Goal: Task Accomplishment & Management: Complete application form

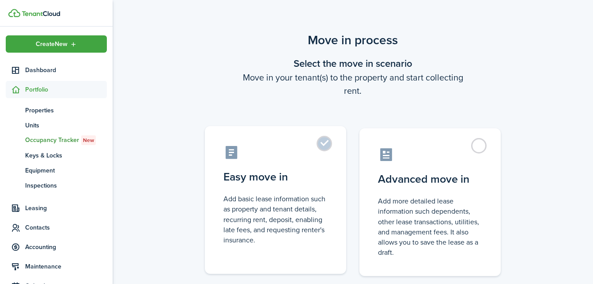
click at [324, 150] on label "Easy move in Add basic lease information such as property and tenant details, r…" at bounding box center [275, 200] width 141 height 148
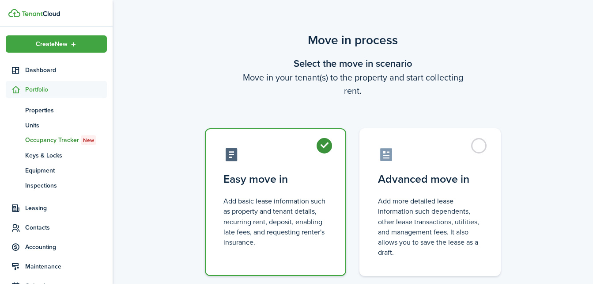
radio input "true"
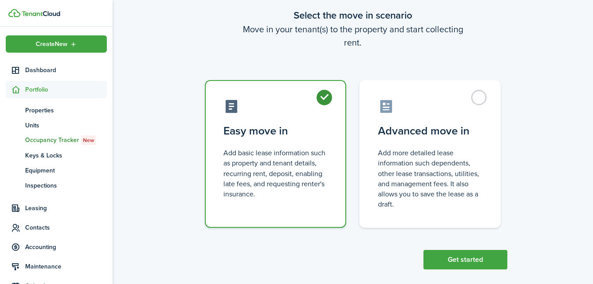
scroll to position [51, 0]
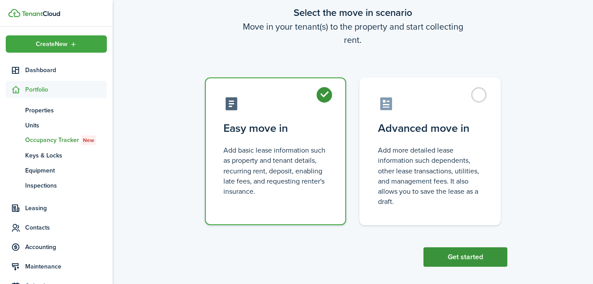
click at [483, 262] on button "Get started" at bounding box center [466, 256] width 84 height 19
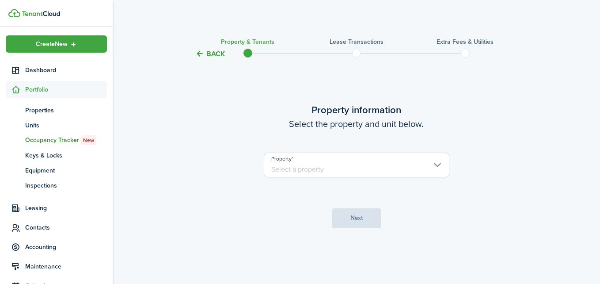
click at [435, 167] on input "Property" at bounding box center [356, 164] width 185 height 25
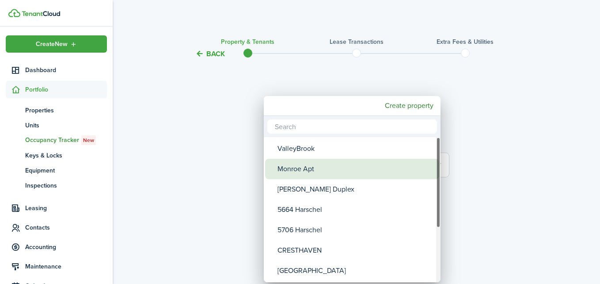
click at [315, 170] on div "Monroe Apt" at bounding box center [355, 169] width 156 height 20
type input "Monroe Apt"
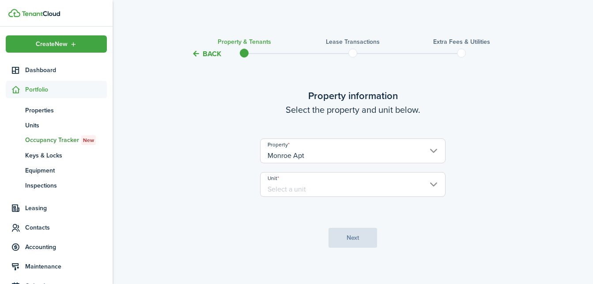
click at [310, 184] on input "Unit" at bounding box center [352, 184] width 185 height 25
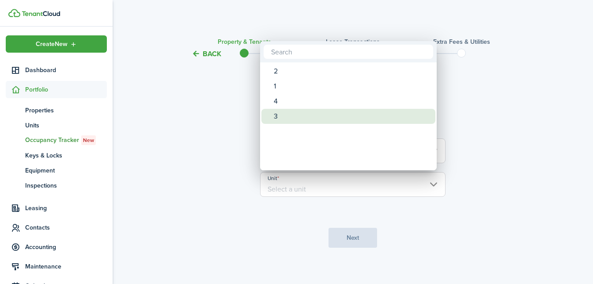
click at [275, 119] on div "3" at bounding box center [352, 116] width 156 height 15
type input "3"
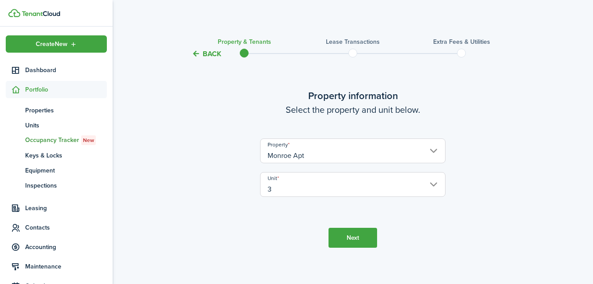
click at [341, 229] on button "Next" at bounding box center [353, 237] width 49 height 20
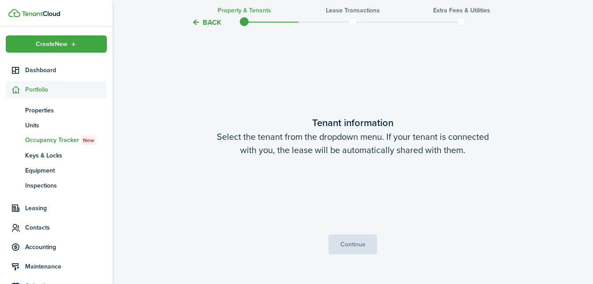
scroll to position [230, 0]
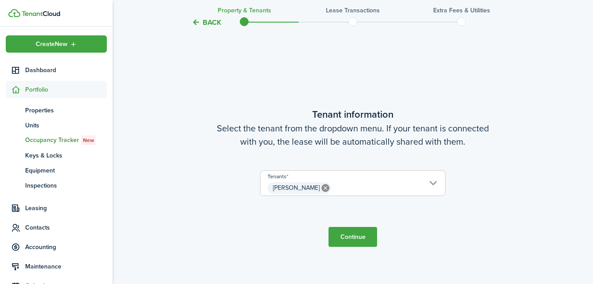
click at [431, 182] on span "[PERSON_NAME]" at bounding box center [353, 187] width 185 height 15
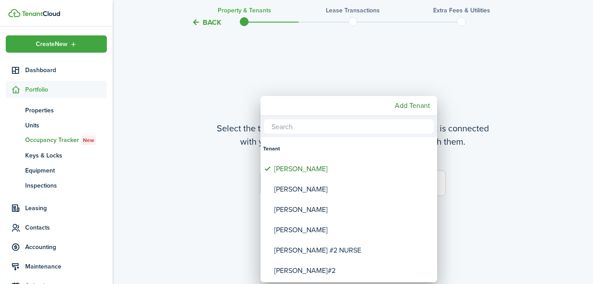
click at [367, 79] on div at bounding box center [296, 141] width 734 height 425
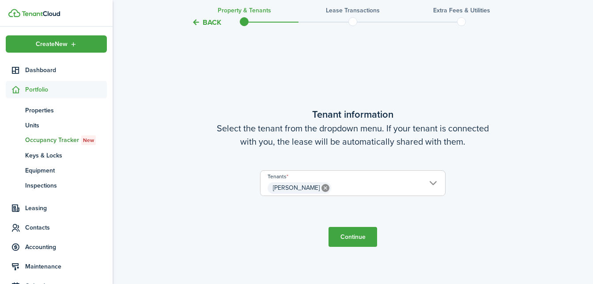
click at [343, 237] on button "Continue" at bounding box center [353, 237] width 49 height 20
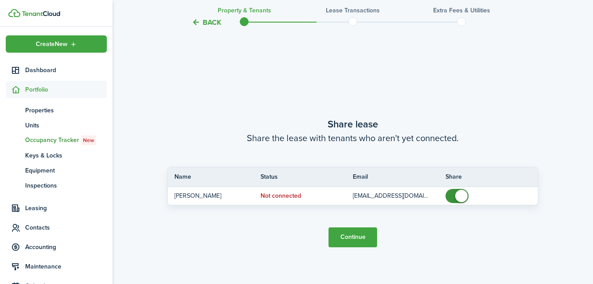
scroll to position [514, 0]
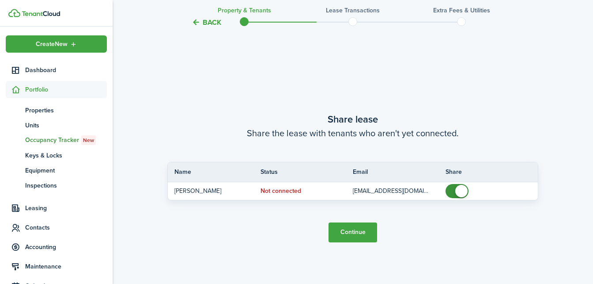
click at [356, 234] on button "Continue" at bounding box center [353, 232] width 49 height 20
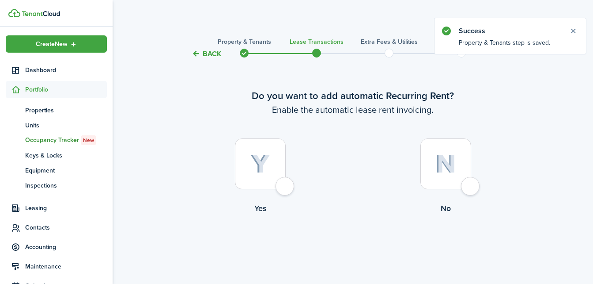
click at [268, 171] on img at bounding box center [260, 163] width 20 height 19
radio input "true"
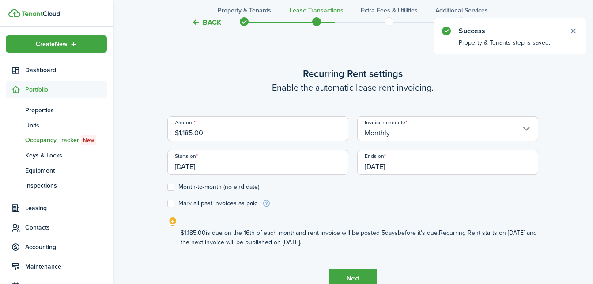
scroll to position [243, 0]
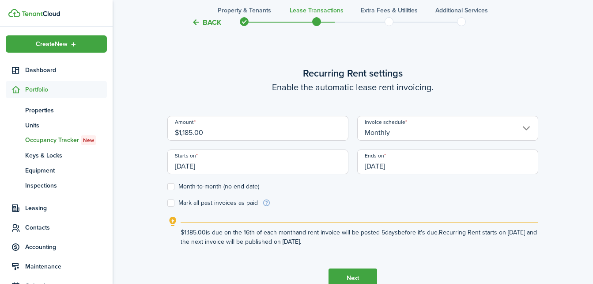
click at [251, 167] on input "[DATE]" at bounding box center [257, 161] width 181 height 25
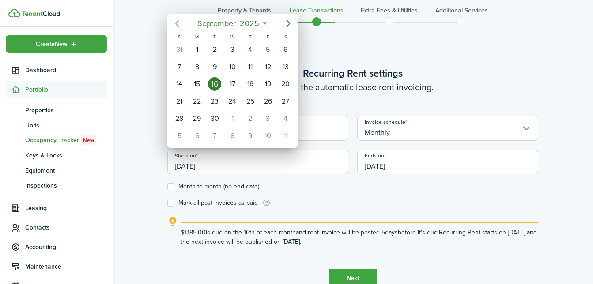
click at [175, 23] on icon "Previous page" at bounding box center [177, 23] width 4 height 7
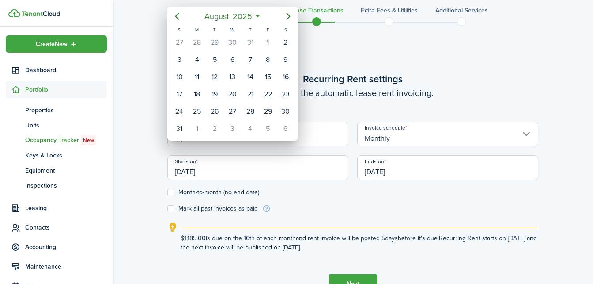
scroll to position [266, 0]
